Goal: Task Accomplishment & Management: Use online tool/utility

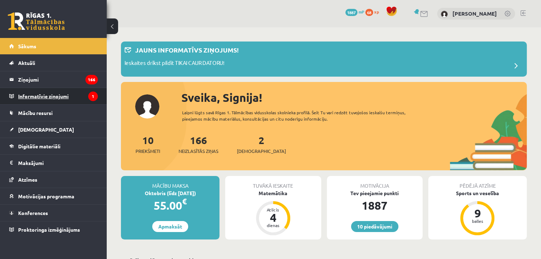
click at [79, 98] on legend "Informatīvie ziņojumi 1" at bounding box center [58, 96] width 80 height 16
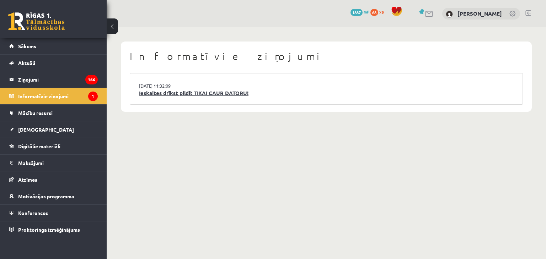
click at [158, 96] on link "Ieskaites drīkst pildīt TIKAI CAUR DATORU!" at bounding box center [326, 93] width 375 height 8
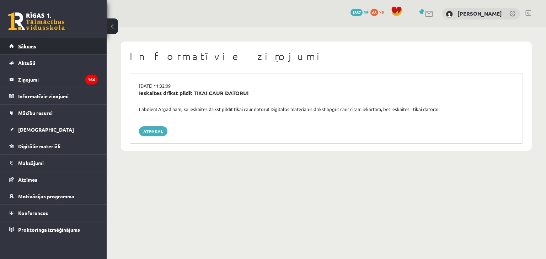
click at [54, 45] on link "Sākums" at bounding box center [53, 46] width 88 height 16
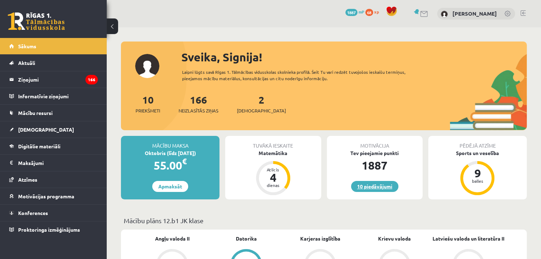
click at [371, 186] on link "10 piedāvājumi" at bounding box center [374, 186] width 47 height 11
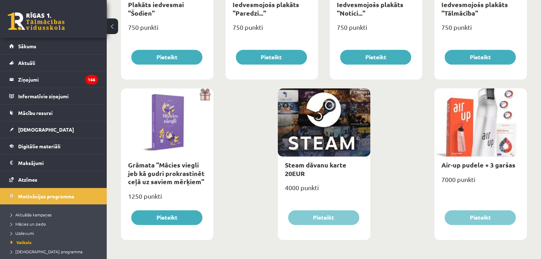
scroll to position [833, 0]
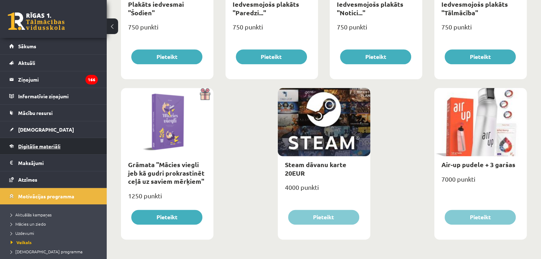
click at [39, 148] on span "Digitālie materiāli" at bounding box center [39, 146] width 42 height 6
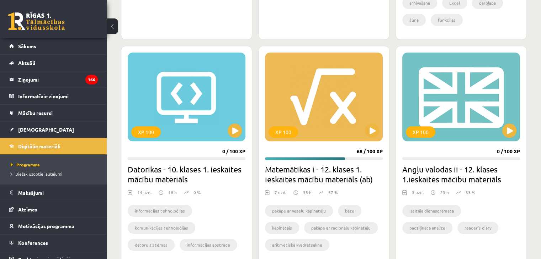
scroll to position [606, 0]
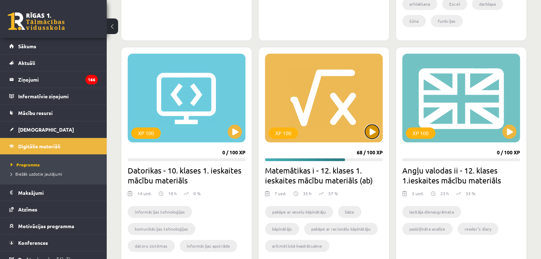
click at [370, 132] on button at bounding box center [372, 132] width 14 height 14
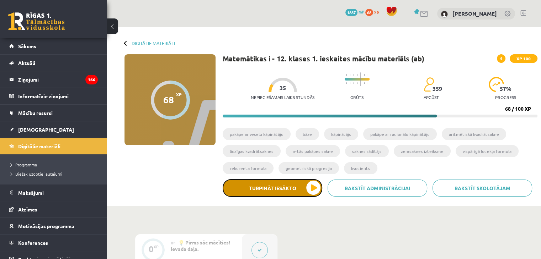
click at [291, 188] on button "Turpināt iesākto" at bounding box center [272, 188] width 100 height 18
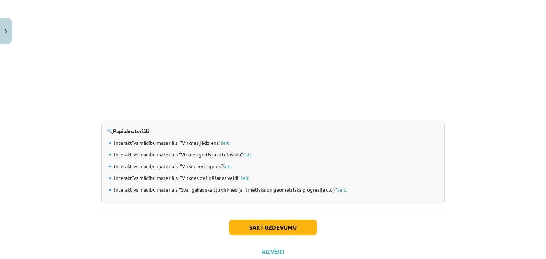
scroll to position [717, 0]
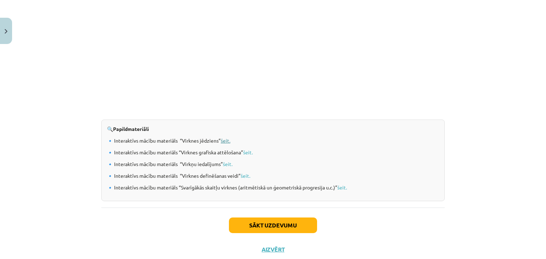
click at [226, 142] on link "šeit." at bounding box center [226, 141] width 10 height 6
click at [274, 222] on button "Sākt uzdevumu" at bounding box center [273, 226] width 88 height 16
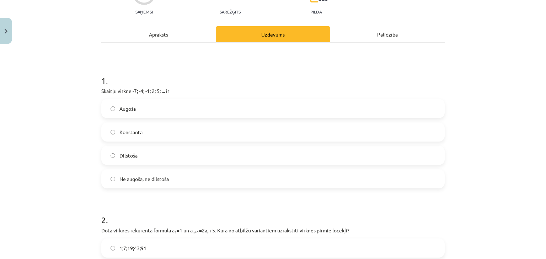
scroll to position [81, 0]
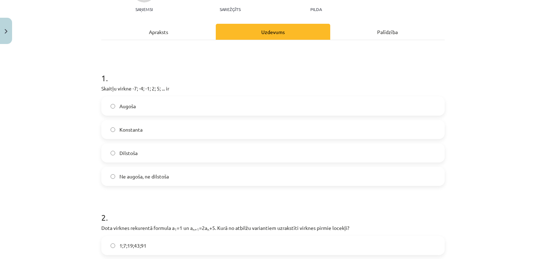
click at [277, 103] on label "Augoša" at bounding box center [273, 106] width 342 height 18
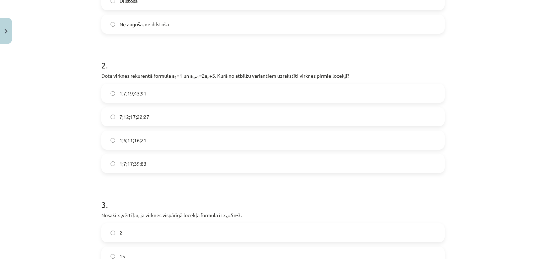
scroll to position [238, 0]
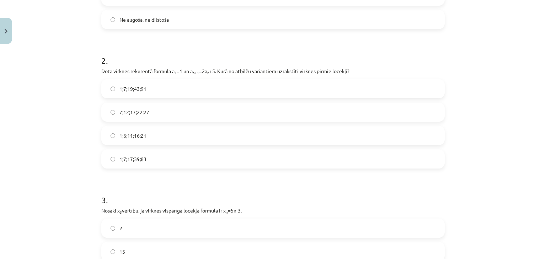
click at [139, 87] on span "1;7;19;43;91" at bounding box center [132, 88] width 27 height 7
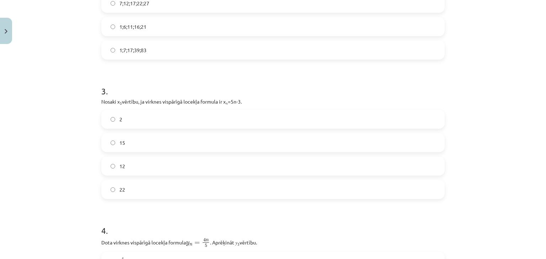
scroll to position [349, 0]
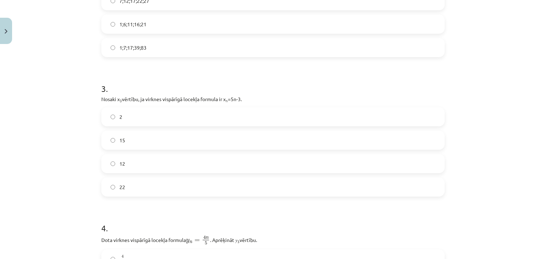
click at [181, 163] on label "12" at bounding box center [273, 164] width 342 height 18
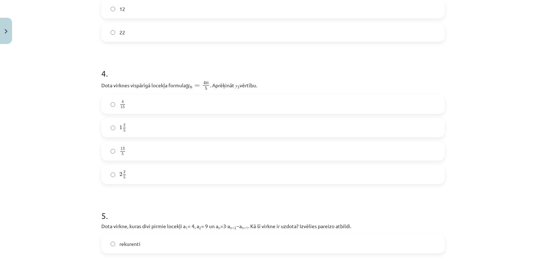
scroll to position [505, 0]
click at [263, 179] on label "2 2 5 2 2 5" at bounding box center [273, 174] width 342 height 18
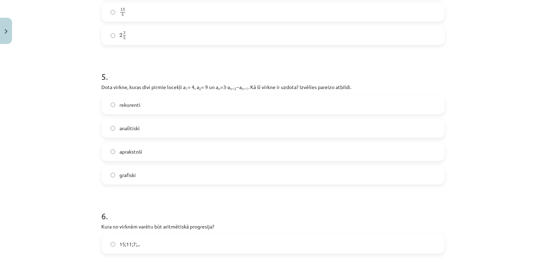
scroll to position [648, 0]
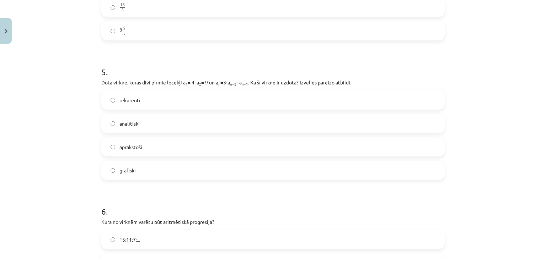
click at [389, 98] on label "rekurenti" at bounding box center [273, 100] width 342 height 18
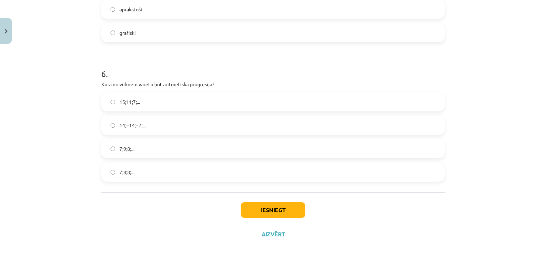
scroll to position [791, 0]
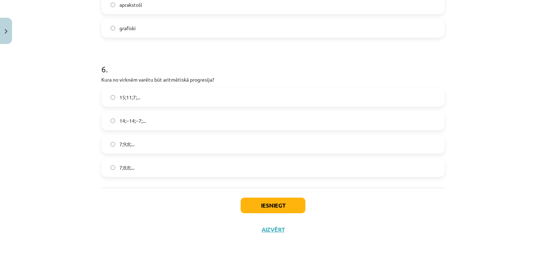
click at [168, 95] on label "15;11;7;..." at bounding box center [273, 97] width 342 height 18
click at [276, 204] on button "Iesniegt" at bounding box center [273, 206] width 65 height 16
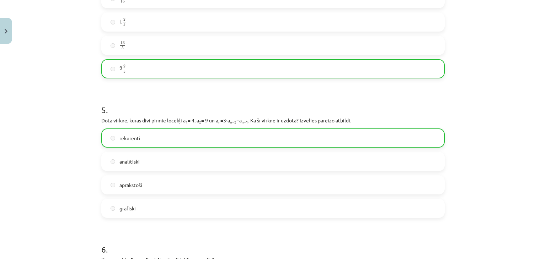
scroll to position [813, 0]
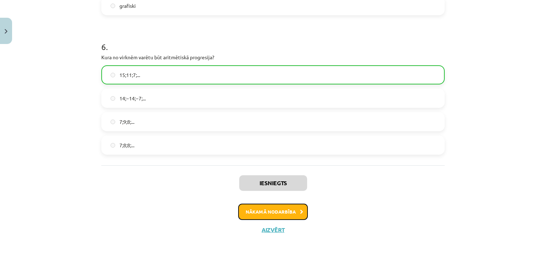
click at [256, 214] on button "Nākamā nodarbība" at bounding box center [273, 212] width 70 height 16
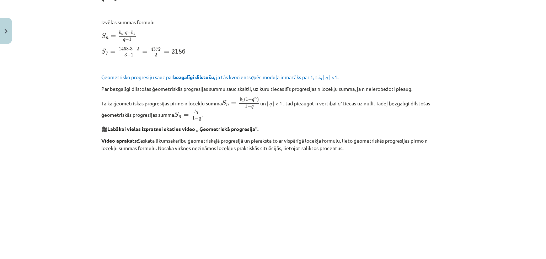
scroll to position [0, 0]
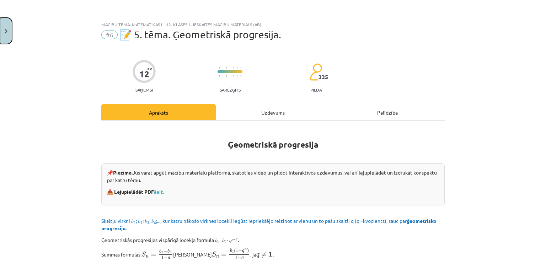
click at [4, 37] on button "Close" at bounding box center [6, 31] width 12 height 26
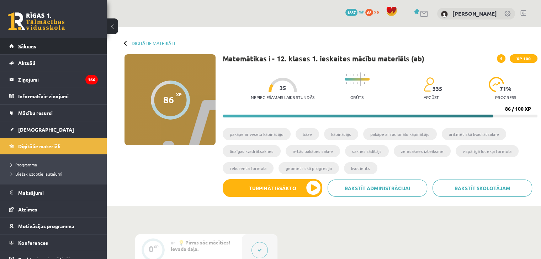
click at [23, 44] on span "Sākums" at bounding box center [27, 46] width 18 height 6
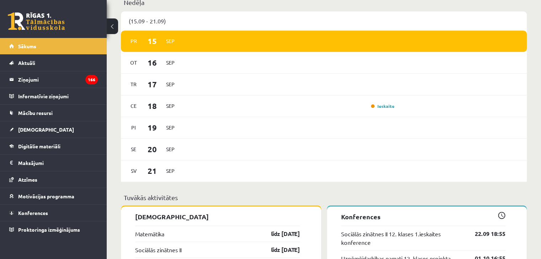
scroll to position [406, 0]
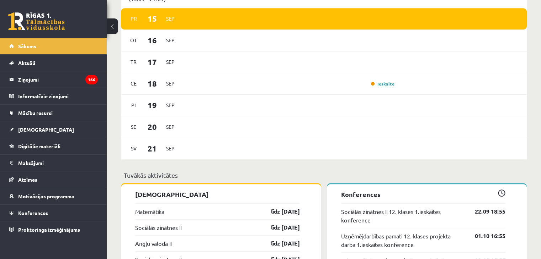
click at [469, 172] on p "Tuvākās aktivitātes" at bounding box center [324, 176] width 400 height 10
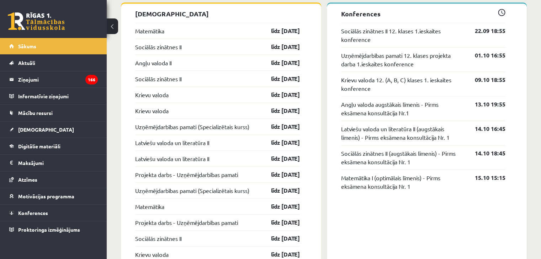
scroll to position [586, 0]
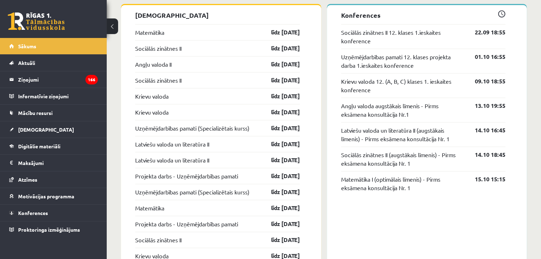
click at [48, 144] on span "Digitālie materiāli" at bounding box center [39, 146] width 42 height 6
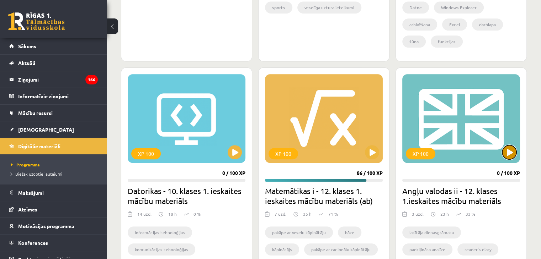
click at [504, 152] on button at bounding box center [509, 152] width 14 height 14
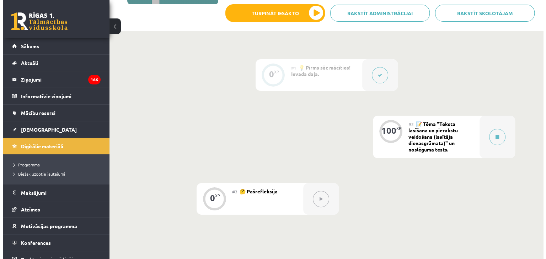
scroll to position [147, 0]
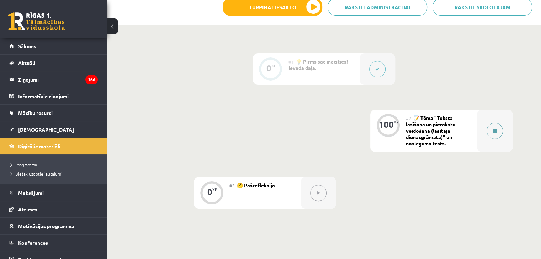
click at [495, 131] on icon at bounding box center [495, 131] width 4 height 4
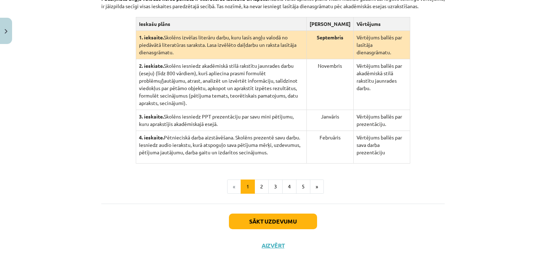
scroll to position [183, 0]
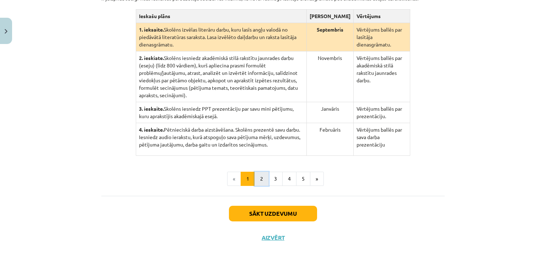
click at [264, 172] on button "2" at bounding box center [261, 179] width 14 height 14
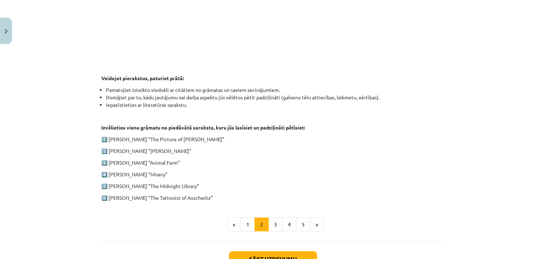
scroll to position [301, 0]
click at [274, 225] on button "3" at bounding box center [275, 224] width 14 height 14
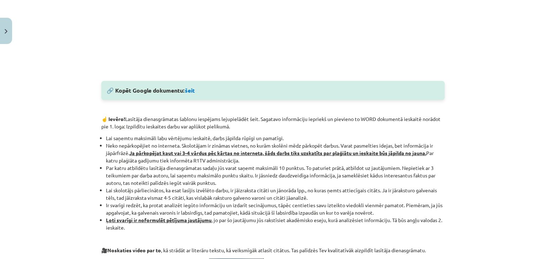
scroll to position [337, 0]
click at [188, 92] on link "šeit" at bounding box center [190, 90] width 10 height 7
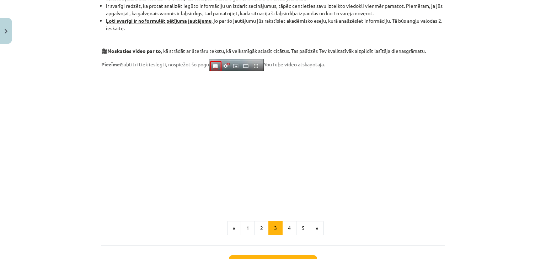
scroll to position [536, 0]
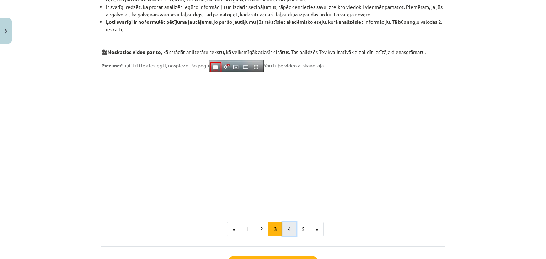
click at [286, 232] on button "4" at bounding box center [289, 229] width 14 height 14
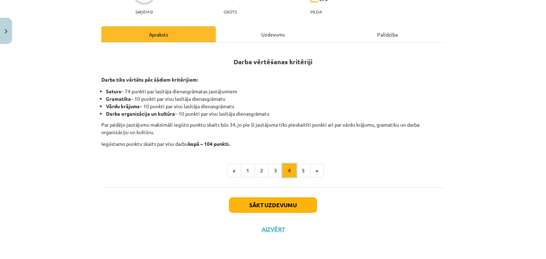
scroll to position [89, 0]
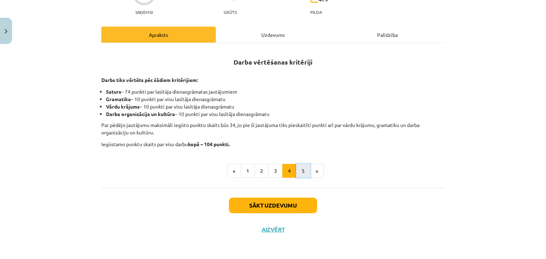
click at [298, 171] on button "5" at bounding box center [303, 171] width 14 height 14
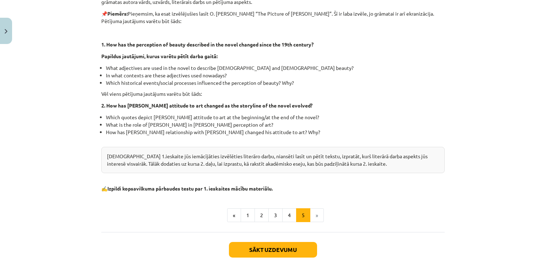
scroll to position [177, 0]
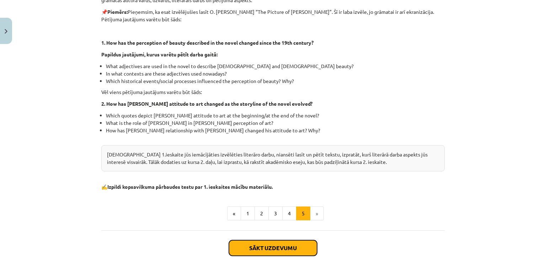
click at [299, 250] on button "Sākt uzdevumu" at bounding box center [273, 249] width 88 height 16
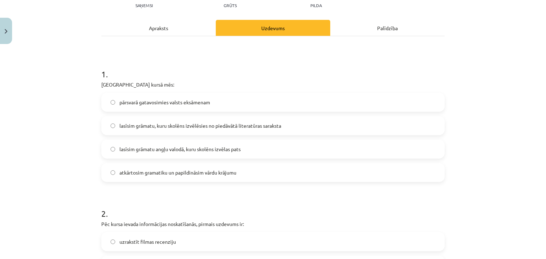
scroll to position [120, 0]
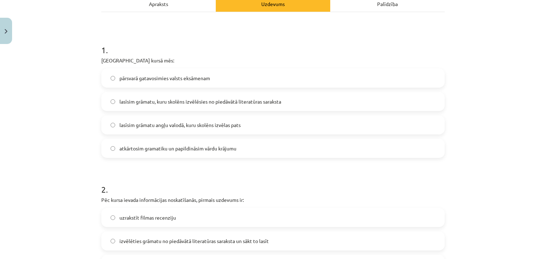
click at [346, 98] on label "lasīsim grāmatu, kuru skolēns izvēlēsies no piedāvātā literatūras saraksta" at bounding box center [273, 102] width 342 height 18
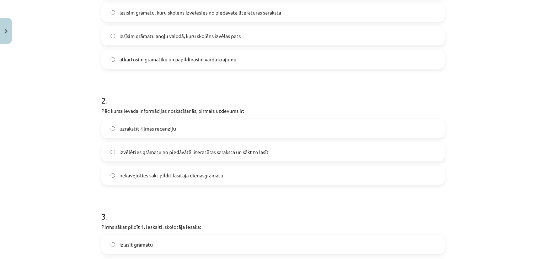
scroll to position [213, 0]
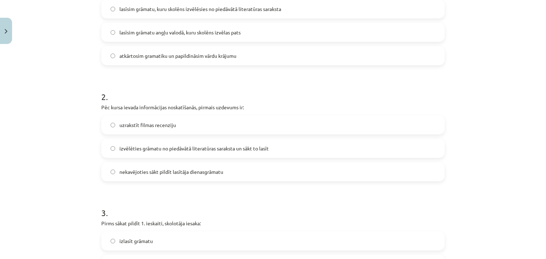
click at [265, 150] on span "izvēlēties grāmatu no piedāvātā literatūras saraksta un sākt to lasīt" at bounding box center [193, 148] width 149 height 7
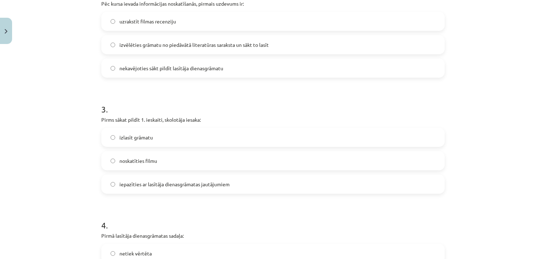
scroll to position [318, 0]
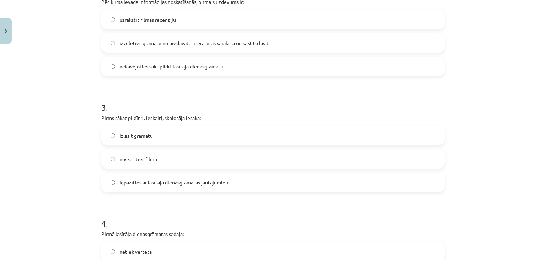
click at [327, 179] on label "iepazīties ar lasītāja dienasgrāmatas jautājumiem" at bounding box center [273, 183] width 342 height 18
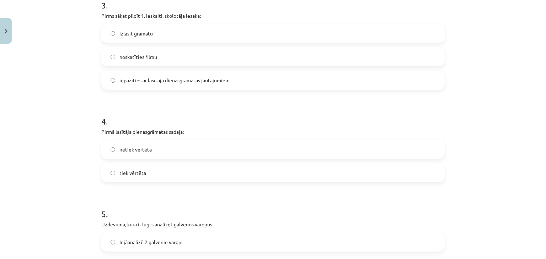
scroll to position [427, 0]
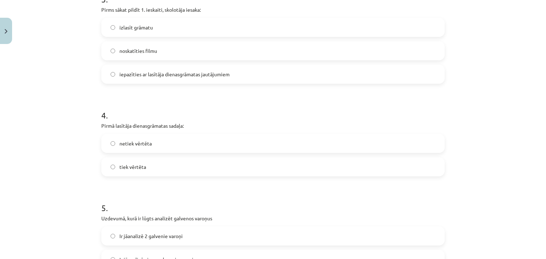
click at [306, 160] on label "tiek vērtēta" at bounding box center [273, 167] width 342 height 18
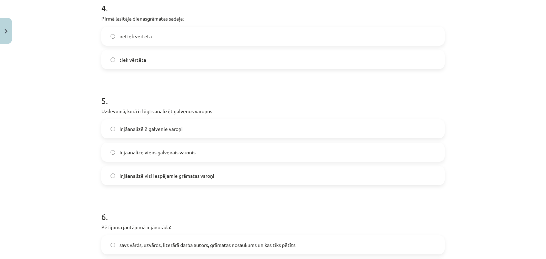
scroll to position [541, 0]
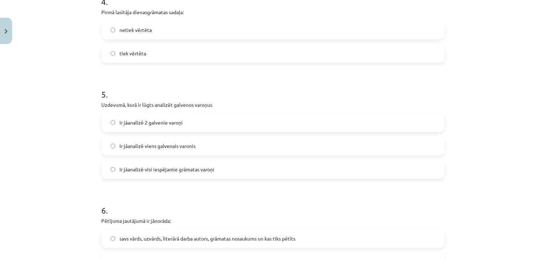
click at [328, 152] on label "Ir jāanalizē viens galvenais varonis" at bounding box center [273, 146] width 342 height 18
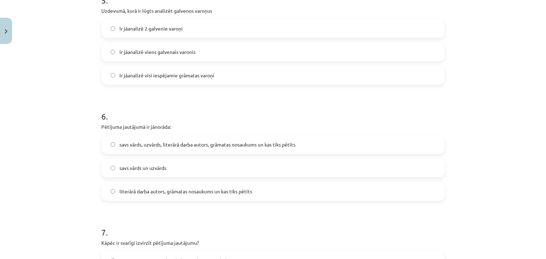
scroll to position [644, 0]
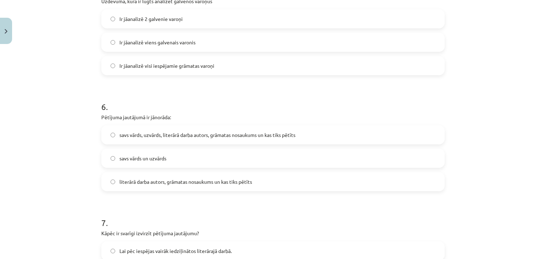
click at [393, 185] on label "literārā darba autors, grāmatas nosaukums un kas tiks pētīts" at bounding box center [273, 182] width 342 height 18
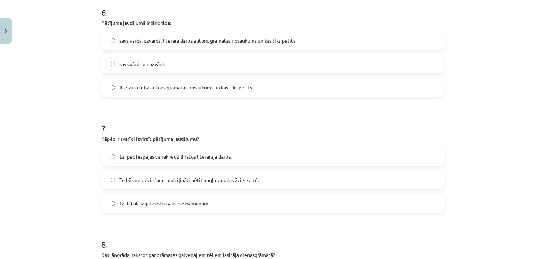
scroll to position [747, 0]
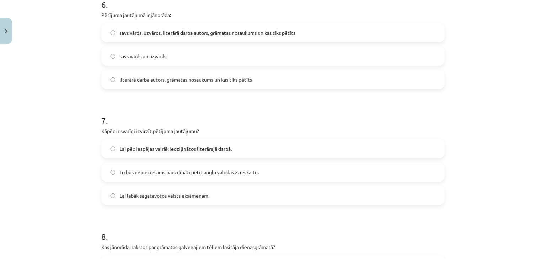
click at [333, 145] on label "Lai pēc iespējas vairāk iedziļinātos literārajā darbā." at bounding box center [273, 149] width 342 height 18
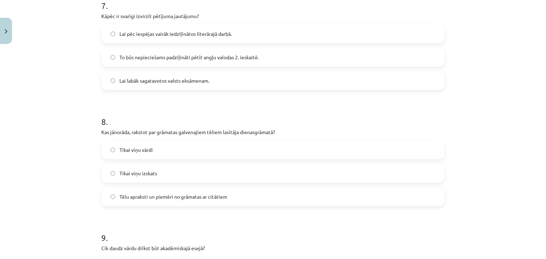
scroll to position [865, 0]
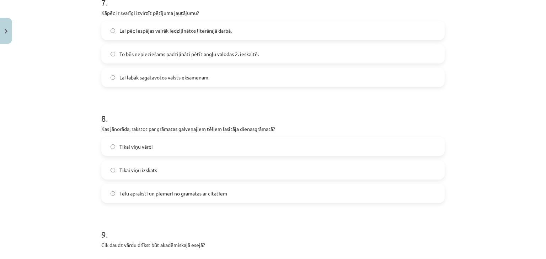
click at [326, 195] on label "Tēlu apraksti un piemēri no grāmatas ar citātiem" at bounding box center [273, 194] width 342 height 18
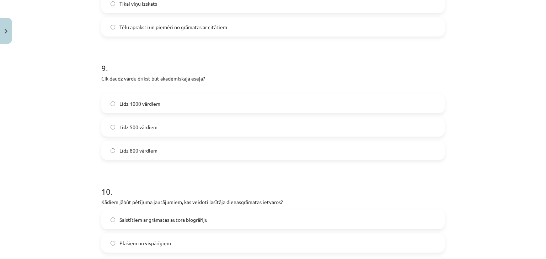
scroll to position [1033, 0]
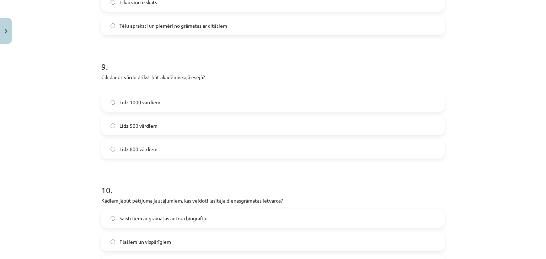
click at [245, 150] on label "Līdz 800 vārdiem" at bounding box center [273, 149] width 342 height 18
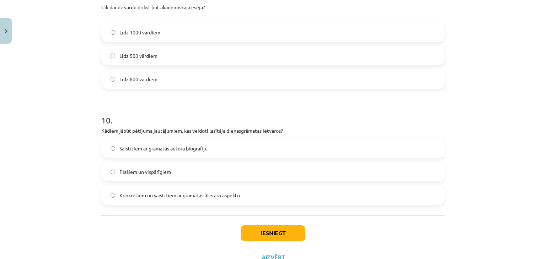
scroll to position [1131, 0]
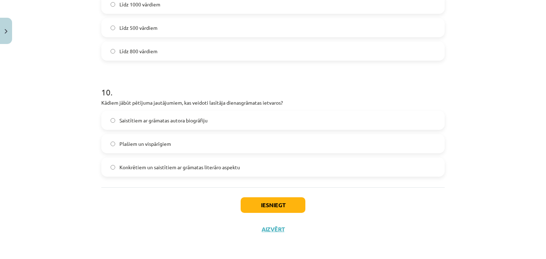
click at [263, 164] on label "Konkrētiem un saistītiem ar grāmatas literāro aspektu" at bounding box center [273, 168] width 342 height 18
click at [280, 206] on button "Iesniegt" at bounding box center [273, 206] width 65 height 16
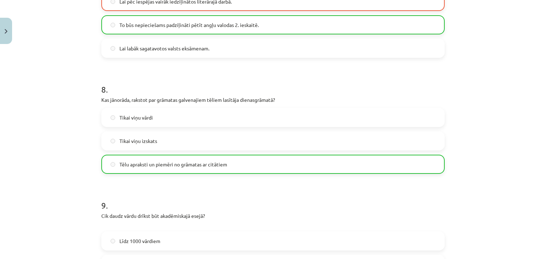
scroll to position [1153, 0]
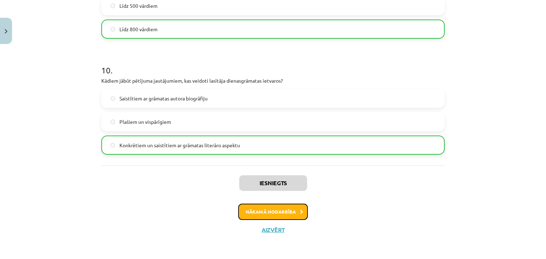
click at [279, 215] on button "Nākamā nodarbība" at bounding box center [273, 212] width 70 height 16
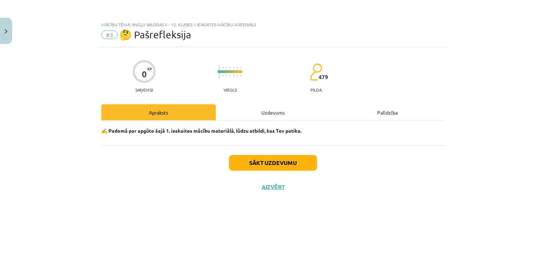
scroll to position [0, 0]
click at [281, 166] on button "Sākt uzdevumu" at bounding box center [273, 163] width 88 height 16
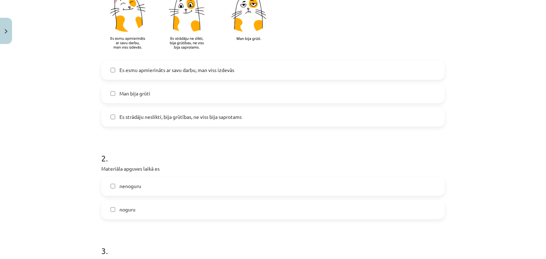
scroll to position [186, 0]
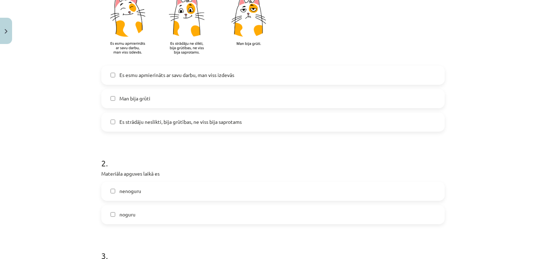
click at [370, 80] on label "Es esmu apmierināts ar savu darbu, man viss izdevās" at bounding box center [273, 75] width 342 height 18
click at [341, 92] on label "Man bija grūti" at bounding box center [273, 99] width 342 height 18
click at [347, 123] on label "Es strādāju neslikti, bija grūtības, ne viss bija saprotams" at bounding box center [273, 122] width 342 height 18
click at [350, 103] on label "Man bija grūti" at bounding box center [273, 99] width 342 height 18
click at [357, 67] on label "Es esmu apmierināts ar savu darbu, man viss izdevās" at bounding box center [273, 75] width 342 height 18
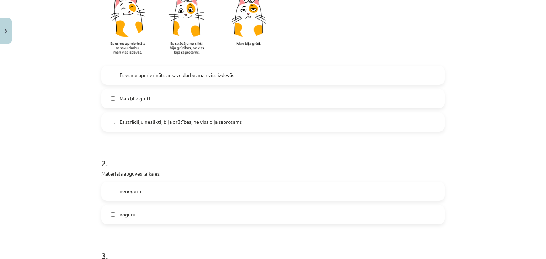
click at [371, 116] on label "Es strādāju neslikti, bija grūtības, ne viss bija saprotams" at bounding box center [273, 122] width 342 height 18
click at [377, 81] on label "Es esmu apmierināts ar savu darbu, man viss izdevās" at bounding box center [273, 75] width 342 height 18
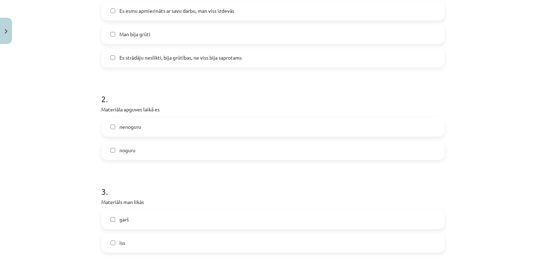
scroll to position [256, 0]
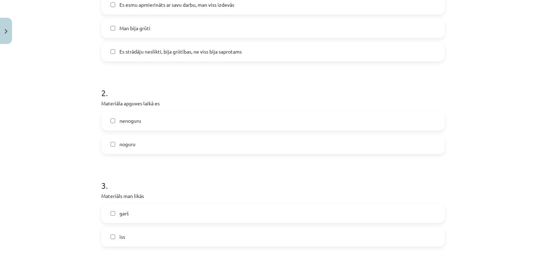
click at [285, 133] on div "nenoguru noguru" at bounding box center [272, 133] width 343 height 43
click at [353, 116] on label "nenoguru" at bounding box center [273, 121] width 342 height 18
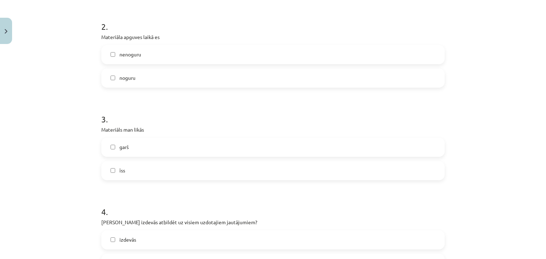
scroll to position [328, 0]
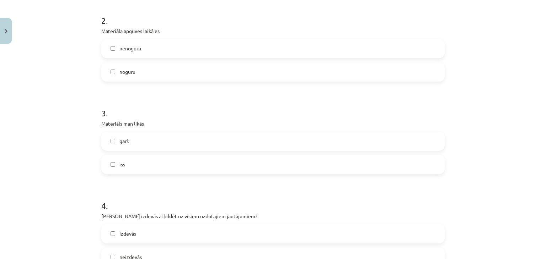
click at [250, 170] on label "īss" at bounding box center [273, 165] width 342 height 18
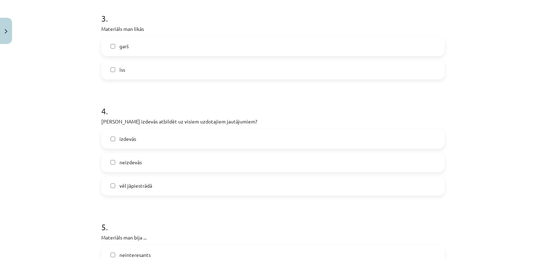
scroll to position [431, 0]
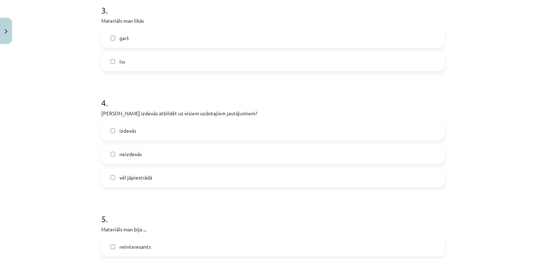
click at [202, 177] on label "vēl jāpiestrādā" at bounding box center [273, 178] width 342 height 18
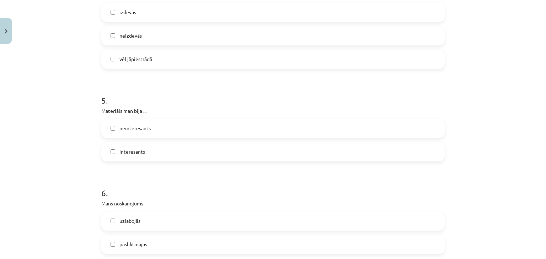
scroll to position [546, 0]
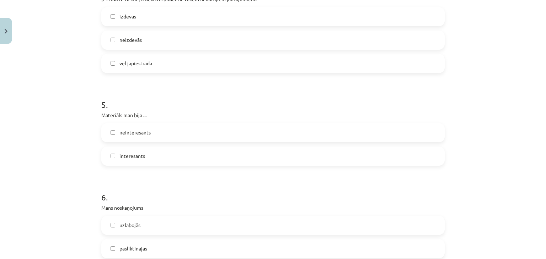
click at [280, 158] on label "interesants" at bounding box center [273, 156] width 342 height 18
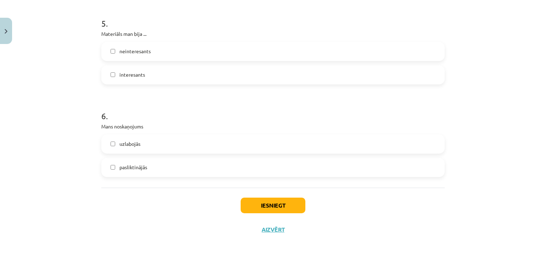
click at [198, 168] on label "pasliktinājās" at bounding box center [273, 168] width 342 height 18
click at [285, 201] on button "Iesniegt" at bounding box center [273, 206] width 65 height 16
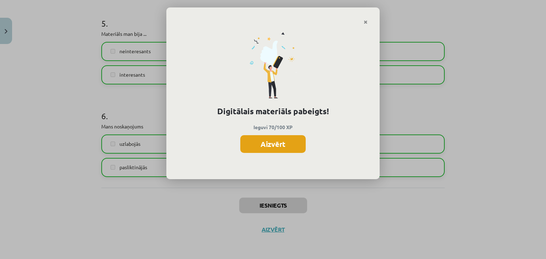
click at [275, 144] on button "Aizvērt" at bounding box center [272, 144] width 65 height 18
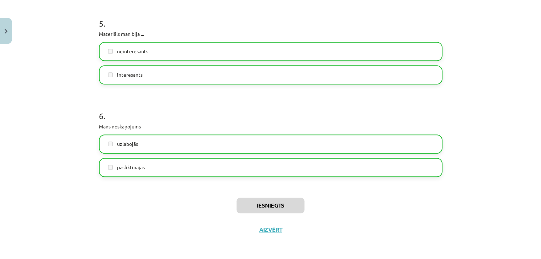
click at [273, 236] on div "Iesniegts Aizvērt" at bounding box center [270, 213] width 343 height 50
click at [269, 228] on button "Aizvērt" at bounding box center [270, 229] width 27 height 7
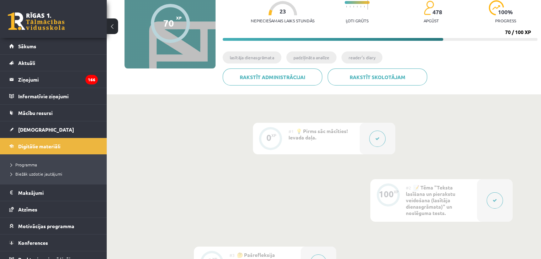
scroll to position [0, 0]
